Goal: Information Seeking & Learning: Compare options

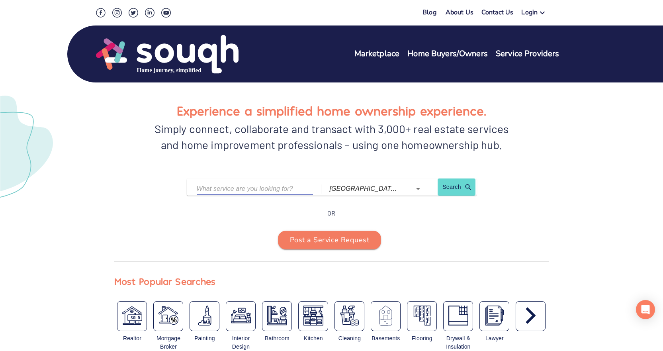
click at [265, 188] on input "text" at bounding box center [249, 189] width 105 height 12
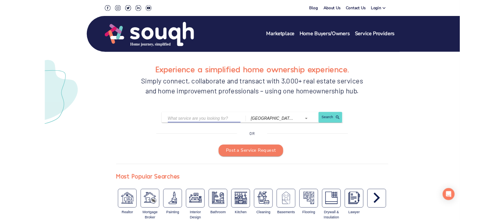
scroll to position [80, 0]
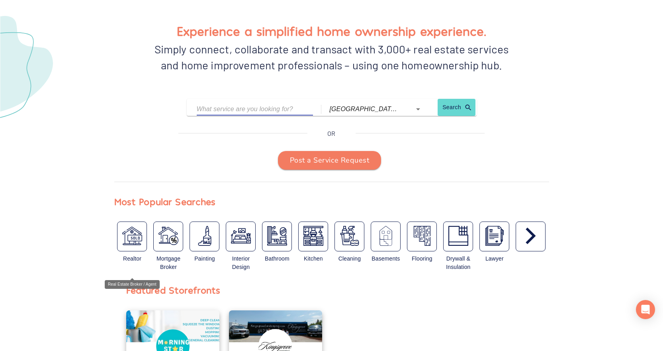
click at [137, 239] on img "button" at bounding box center [132, 236] width 20 height 20
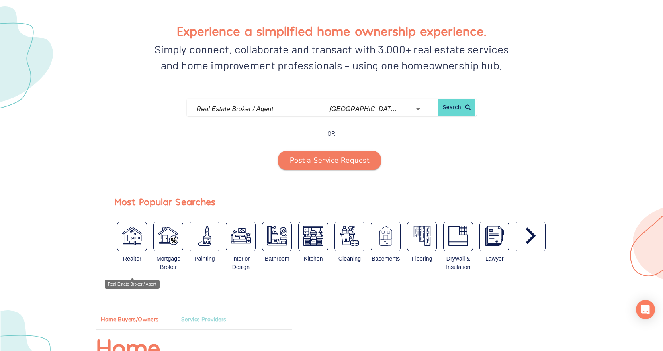
type input "Real Estate Broker / Agent"
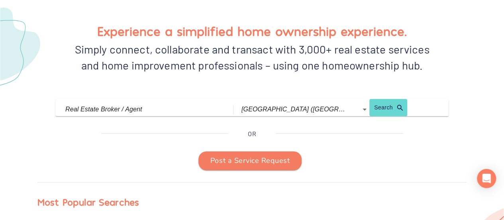
click at [185, 120] on div "Experience a simplified home ownership experience. Simply connect, collaborate …" at bounding box center [252, 140] width 485 height 286
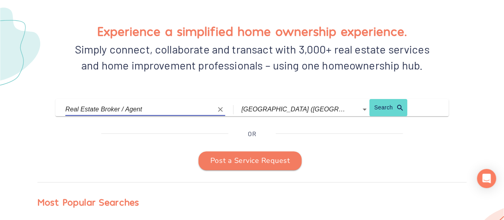
click at [190, 107] on input "Real Estate Broker / Agent" at bounding box center [139, 109] width 148 height 12
click at [223, 110] on icon "Clear" at bounding box center [220, 109] width 5 height 5
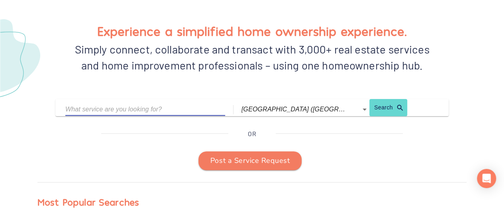
click at [207, 110] on input "text" at bounding box center [139, 109] width 148 height 12
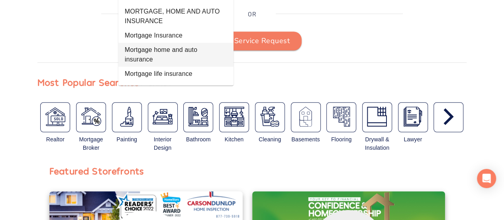
scroll to position [132, 0]
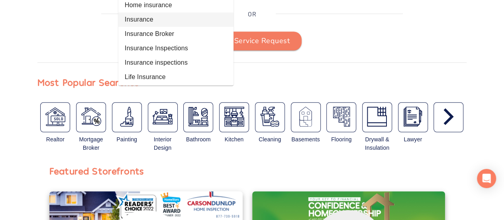
click at [148, 20] on li "Insurance" at bounding box center [175, 19] width 115 height 14
type input "Insurance"
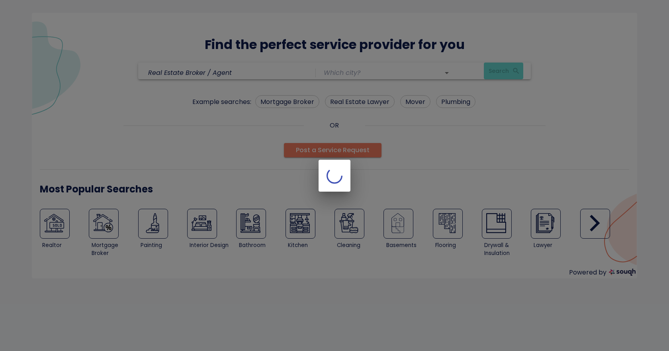
type input "[GEOGRAPHIC_DATA] ([GEOGRAPHIC_DATA])"
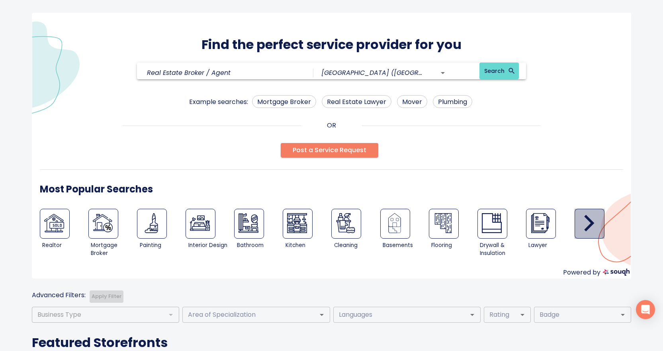
click at [588, 220] on icon "button" at bounding box center [590, 223] width 10 height 17
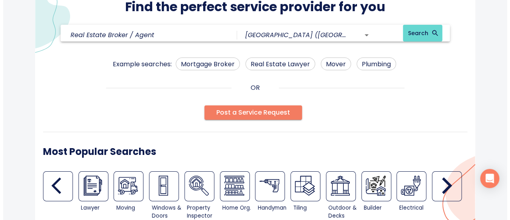
scroll to position [80, 0]
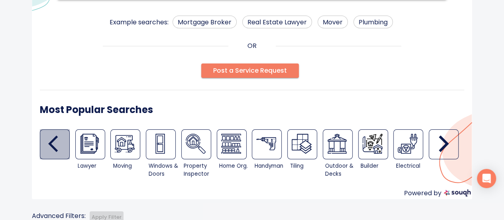
click at [54, 141] on icon "button" at bounding box center [58, 143] width 20 height 20
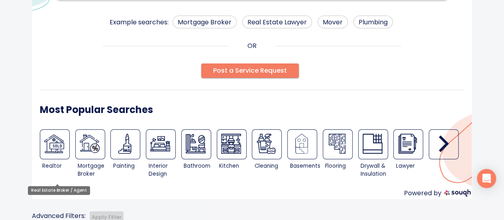
click at [55, 143] on img at bounding box center [54, 143] width 20 height 20
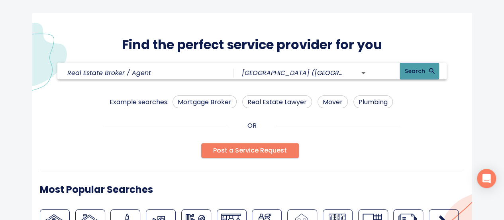
click at [404, 67] on span "Search" at bounding box center [419, 71] width 30 height 10
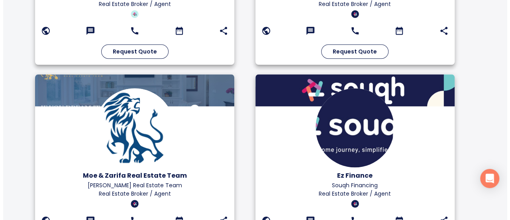
scroll to position [487, 0]
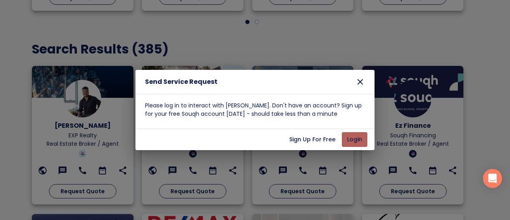
click at [357, 140] on span "Login" at bounding box center [354, 139] width 19 height 10
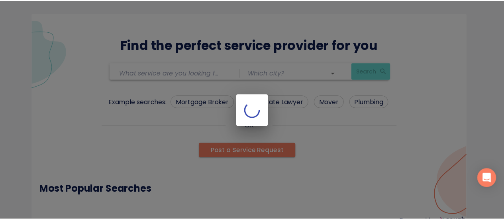
scroll to position [20, 0]
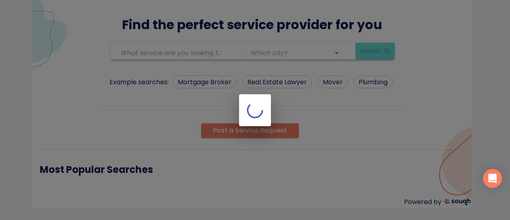
type input "Real Estate Broker / Agent"
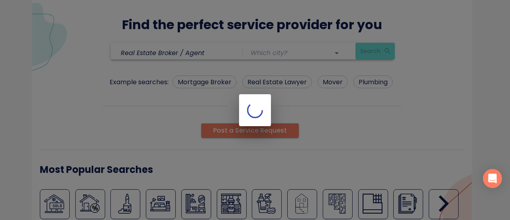
type input "[GEOGRAPHIC_DATA] ([GEOGRAPHIC_DATA])"
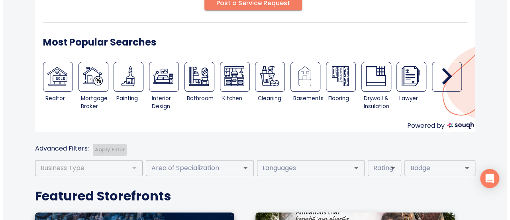
scroll to position [159, 0]
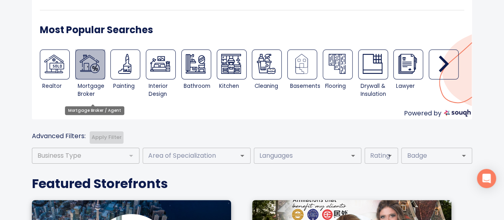
click at [83, 63] on img at bounding box center [90, 64] width 20 height 20
type input "Mortgage Broker / Agent"
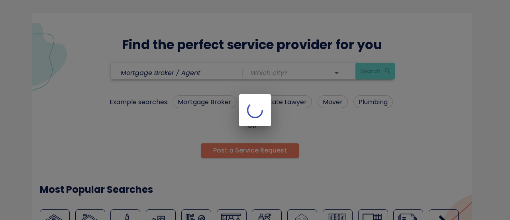
type input "[GEOGRAPHIC_DATA] ([GEOGRAPHIC_DATA])"
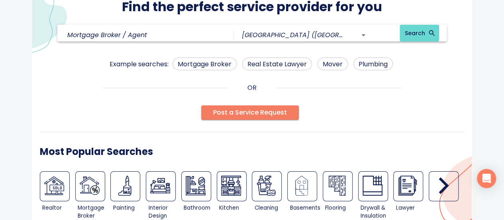
scroll to position [80, 0]
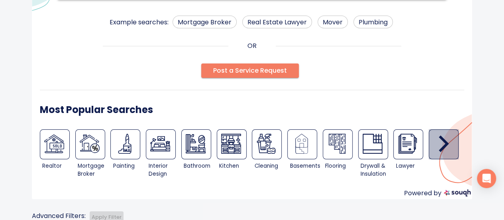
click at [446, 141] on icon "button" at bounding box center [444, 143] width 10 height 17
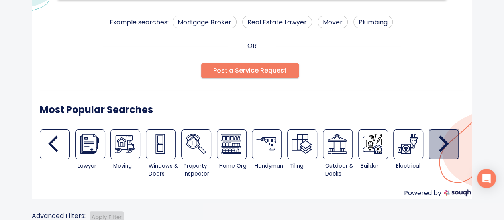
click at [446, 141] on icon "button" at bounding box center [444, 143] width 10 height 17
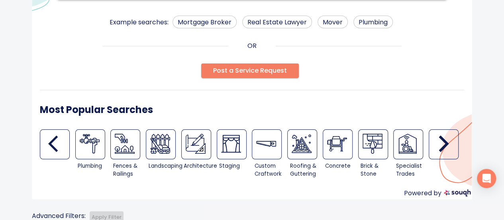
scroll to position [0, 0]
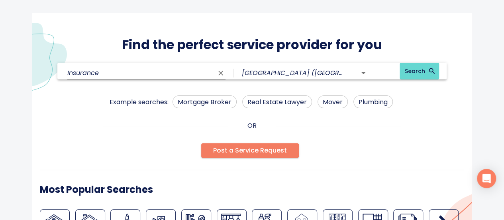
click at [212, 74] on input "Insurance" at bounding box center [140, 73] width 146 height 12
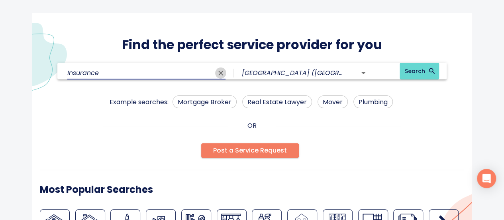
click at [223, 72] on icon "Clear" at bounding box center [220, 73] width 5 height 5
click at [150, 72] on input "text" at bounding box center [140, 73] width 146 height 12
click at [161, 73] on input "text" at bounding box center [140, 73] width 146 height 12
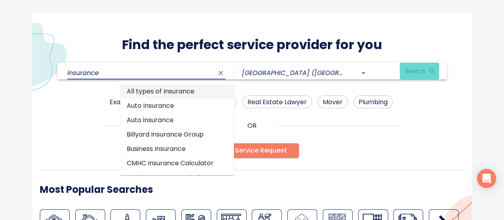
click at [160, 92] on li "All types of Insurance" at bounding box center [177, 91] width 114 height 14
type input "All types of Insurance"
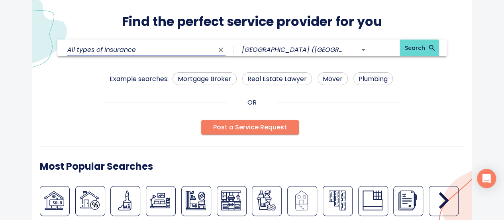
scroll to position [11, 0]
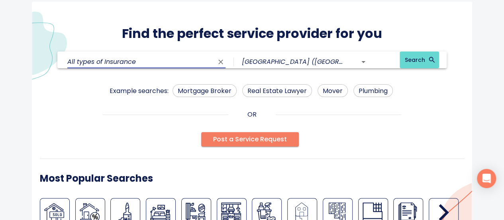
click at [223, 61] on icon "Clear" at bounding box center [220, 61] width 5 height 5
click at [210, 63] on input "text" at bounding box center [140, 61] width 146 height 12
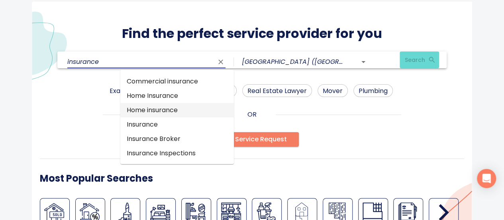
scroll to position [88, 0]
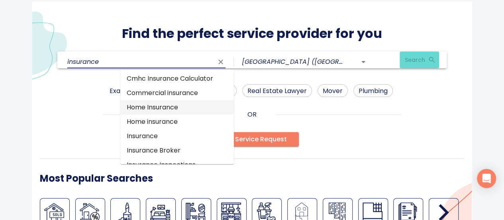
click at [174, 105] on li "Home Insurance" at bounding box center [177, 107] width 114 height 14
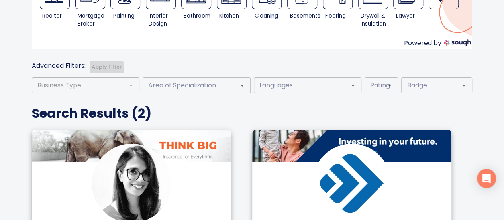
scroll to position [282, 0]
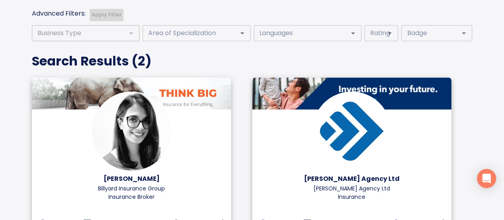
click at [304, 132] on div "[PERSON_NAME] [PERSON_NAME] Insurance Group Insurance Broker Request Quote [PER…" at bounding box center [247, 167] width 440 height 189
click at [132, 36] on div at bounding box center [131, 32] width 10 height 11
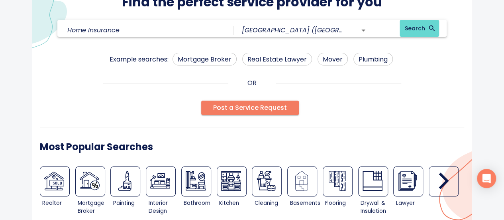
scroll to position [0, 0]
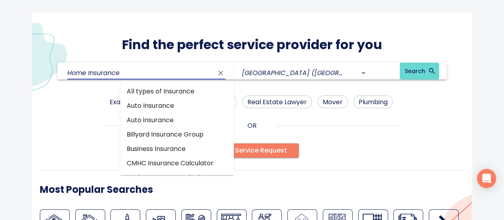
click at [191, 73] on input "Home Insurance" at bounding box center [140, 73] width 146 height 12
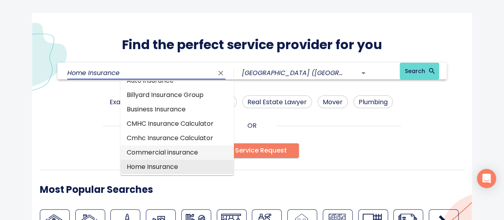
click at [167, 151] on li "Commercial insurance" at bounding box center [177, 152] width 114 height 14
type input "Commercial insurance"
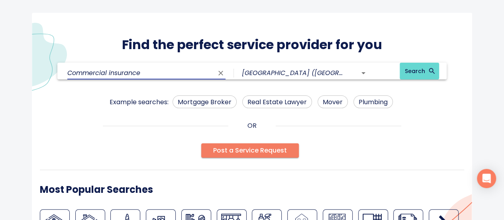
click at [223, 72] on icon "Clear" at bounding box center [220, 73] width 5 height 5
click at [179, 71] on input "text" at bounding box center [140, 73] width 146 height 12
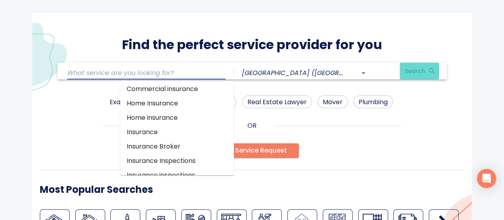
scroll to position [86, 0]
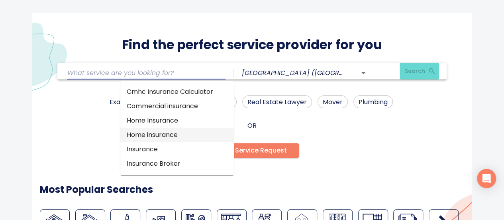
click at [169, 136] on li "Home insurance" at bounding box center [177, 135] width 114 height 14
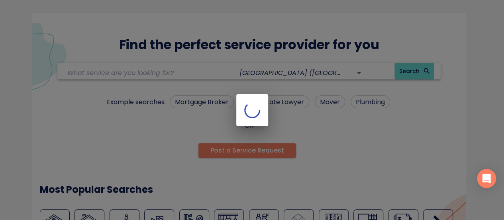
type input "Home insurance"
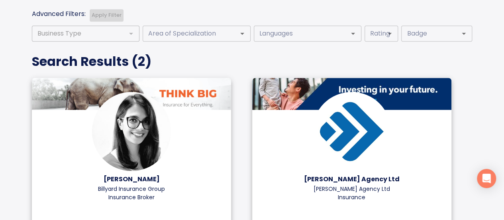
scroll to position [282, 0]
